Goal: Communication & Community: Participate in discussion

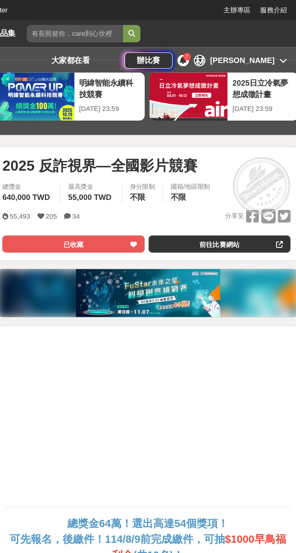
click at [214, 149] on link "前往比賽網站" at bounding box center [241, 153] width 89 height 11
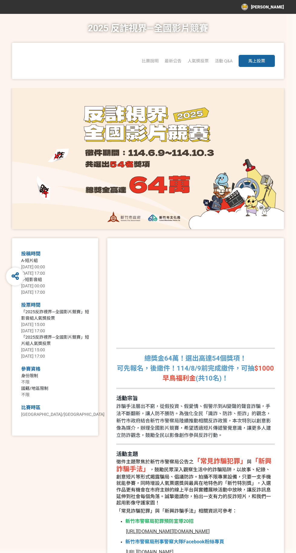
click at [257, 61] on span "馬上投票" at bounding box center [256, 61] width 17 height 5
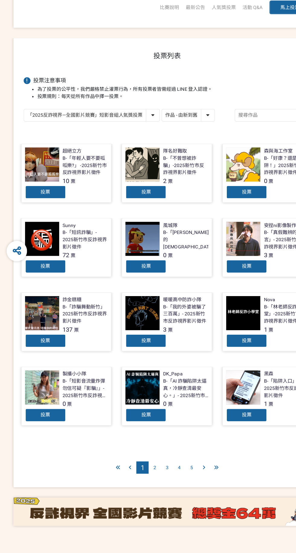
click at [137, 467] on span "2" at bounding box center [137, 468] width 2 height 5
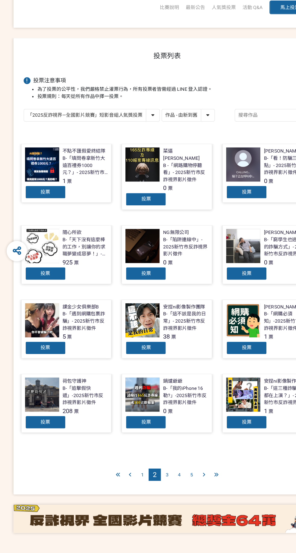
click at [43, 158] on select "「2025反詐視界—全國影片競賽」短影音組人氣獎投票 「2025反詐視界—全國影片競賽」短片組人氣獎投票" at bounding box center [81, 156] width 120 height 11
click at [46, 154] on select "「2025反詐視界—全國影片競賽」短影音組人氣獎投票 「2025反詐視界—全國影片競賽」短片組人氣獎投票" at bounding box center [81, 156] width 120 height 11
select select "13146"
click at [21, 151] on select "「2025反詐視界—全國影片競賽」短影音組人氣獎投票 「2025反詐視界—全國影片競賽」短片組人氣獎投票" at bounding box center [81, 156] width 120 height 11
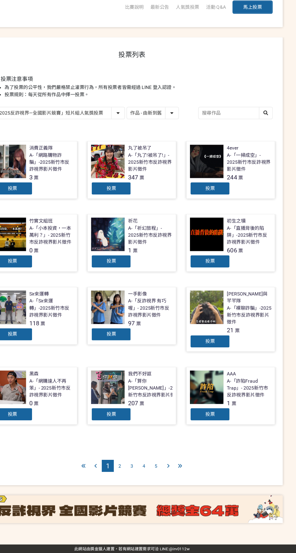
scroll to position [0, 0]
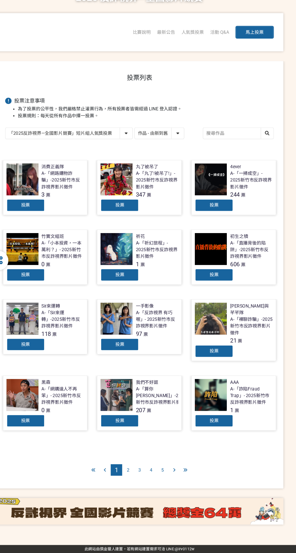
click at [134, 469] on div "2" at bounding box center [137, 474] width 11 height 11
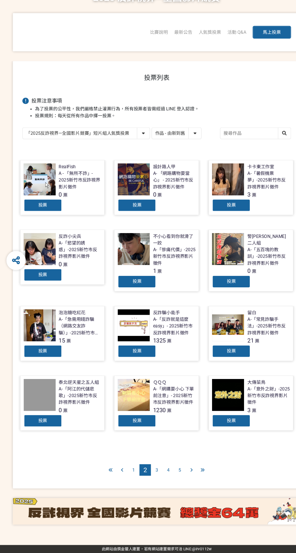
click at [148, 474] on span "3" at bounding box center [148, 474] width 2 height 5
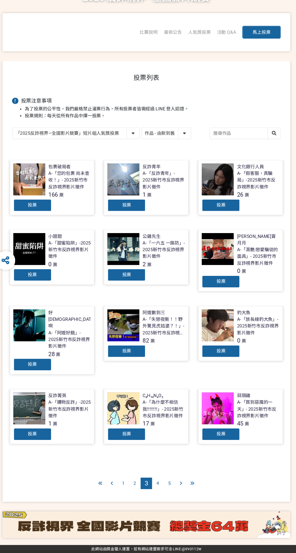
click at [158, 485] on span "4" at bounding box center [159, 487] width 2 height 5
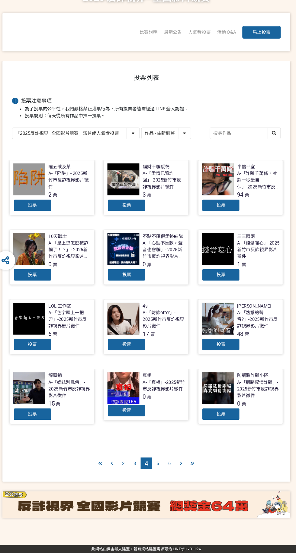
click at [160, 468] on div "5" at bounding box center [158, 468] width 11 height 11
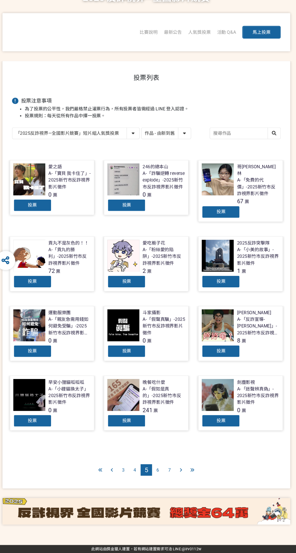
click at [158, 472] on span "6" at bounding box center [159, 474] width 2 height 5
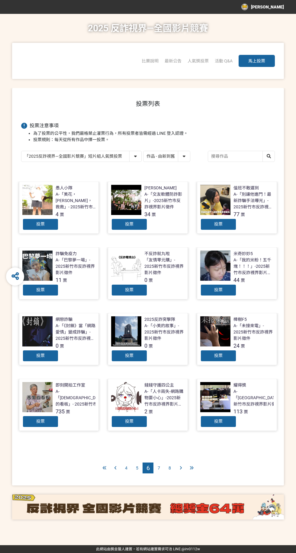
click at [33, 333] on div at bounding box center [37, 332] width 30 height 30
